Goal: Task Accomplishment & Management: Manage account settings

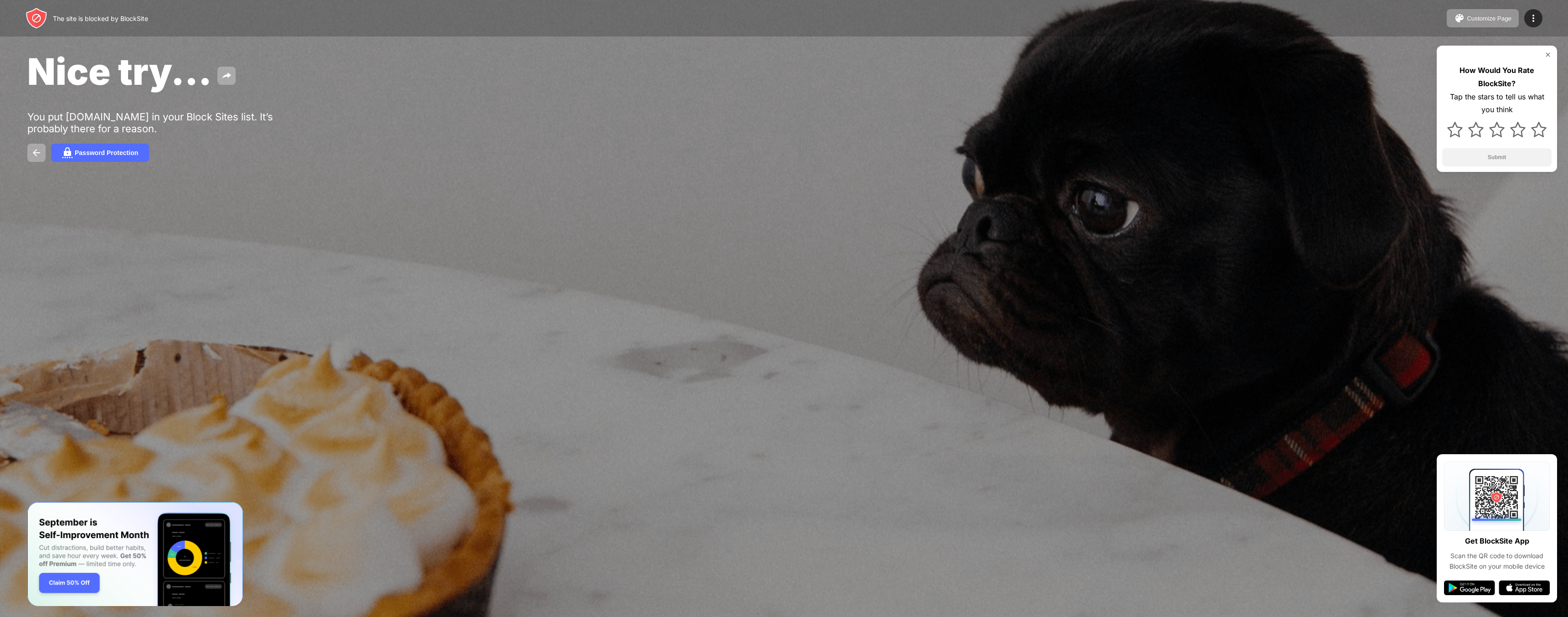
click at [1233, 148] on div "Password Protection" at bounding box center [784, 153] width 1514 height 18
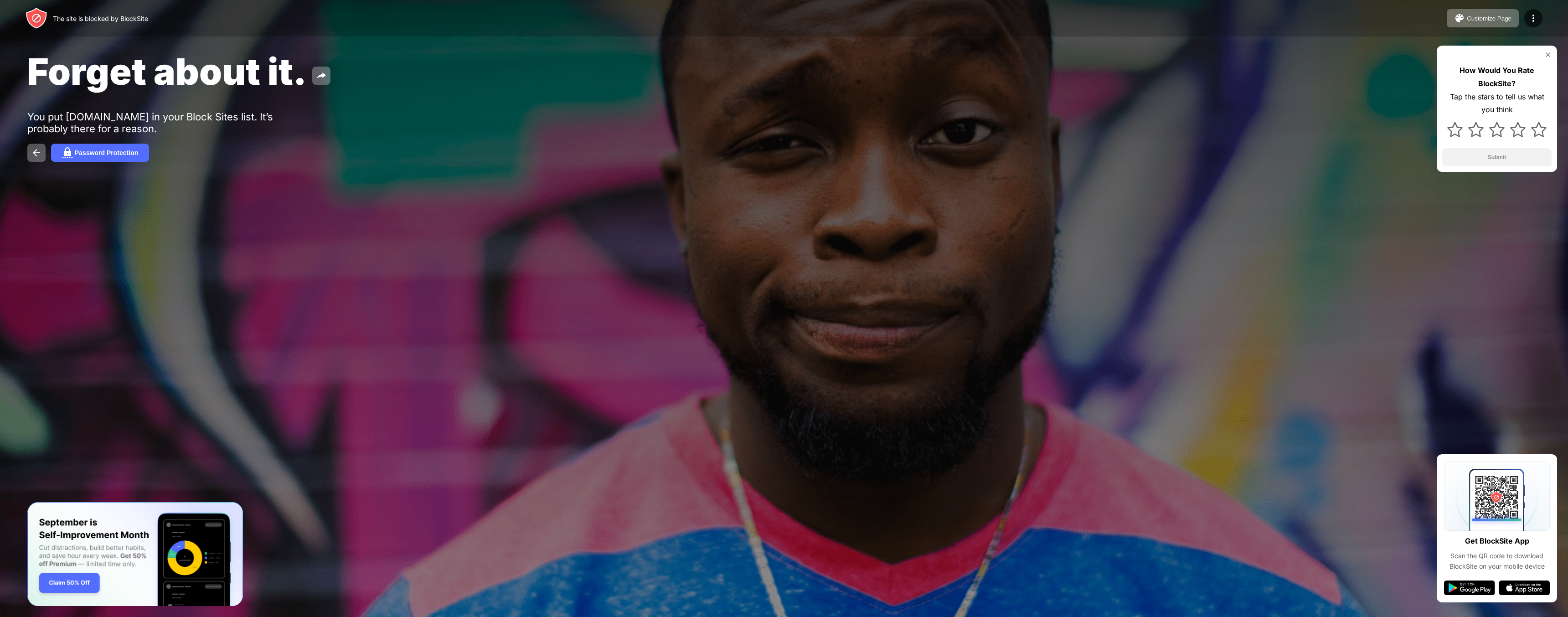
click at [667, 159] on div "Password Protection" at bounding box center [784, 153] width 1514 height 18
